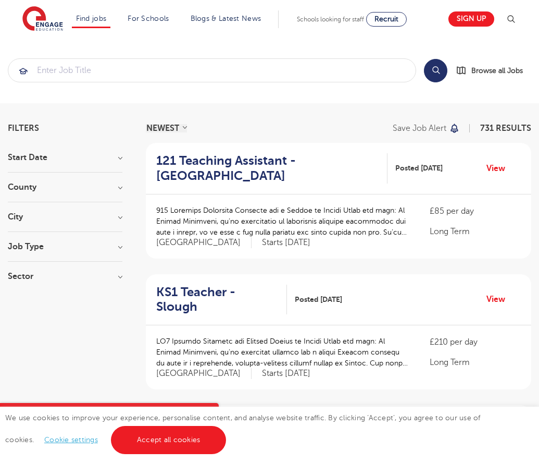
scroll to position [1022, 0]
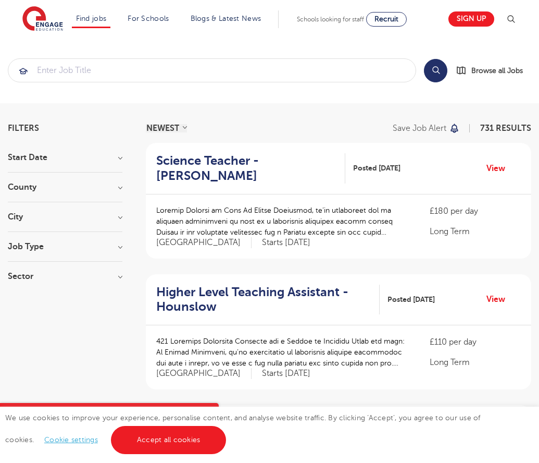
scroll to position [1017, 0]
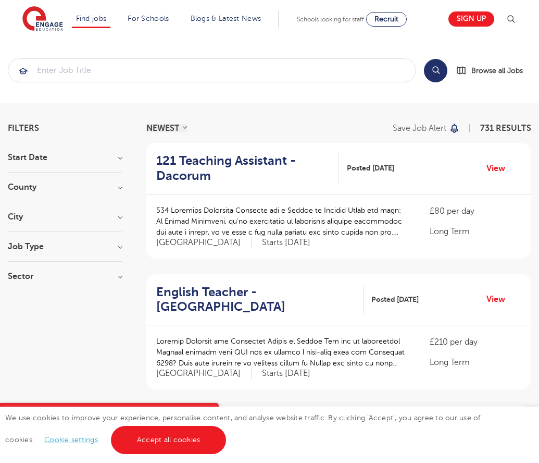
scroll to position [1022, 0]
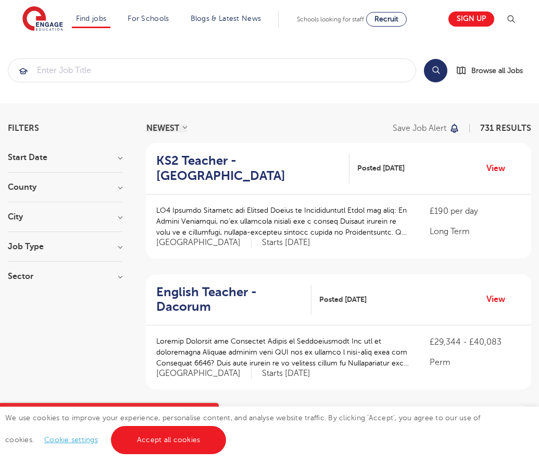
scroll to position [1022, 0]
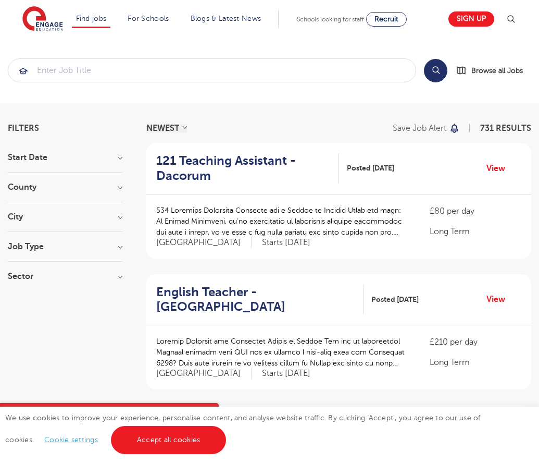
scroll to position [1022, 0]
